Goal: Task Accomplishment & Management: Manage account settings

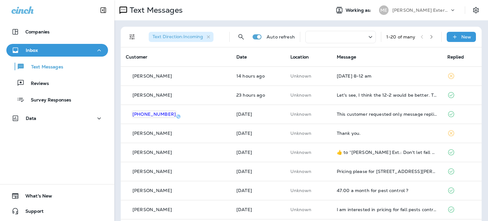
click at [110, 156] on div "Companies Inbox Text Messages Reviews Survey Responses Data 0 What's New Support" at bounding box center [57, 110] width 114 height 221
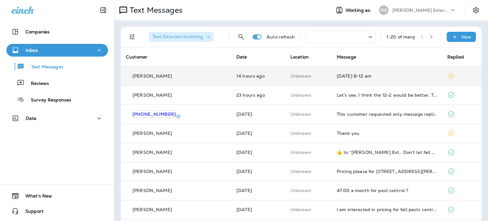
click at [213, 77] on td "[PERSON_NAME]" at bounding box center [176, 75] width 110 height 19
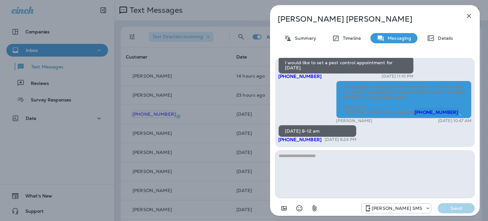
click at [472, 18] on icon "button" at bounding box center [469, 16] width 8 height 8
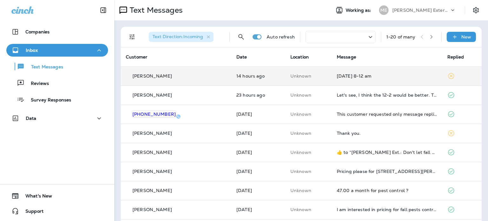
click at [413, 70] on td "[DATE] 8-12 am" at bounding box center [386, 75] width 110 height 19
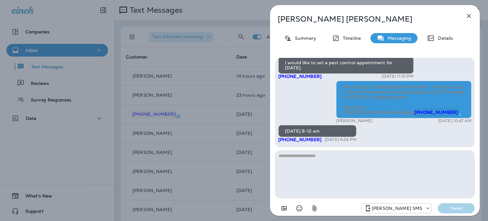
click at [468, 13] on icon "button" at bounding box center [469, 16] width 8 height 8
